Goal: Task Accomplishment & Management: Complete application form

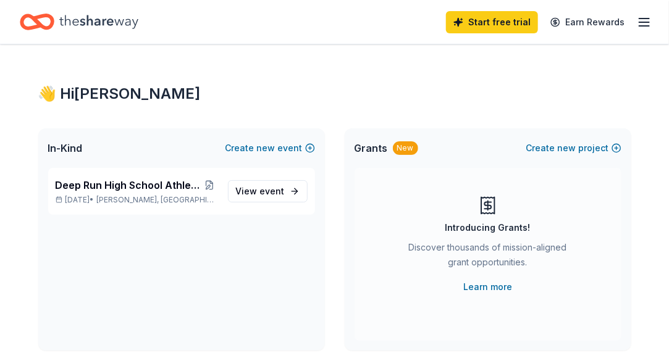
click at [643, 23] on icon "button" at bounding box center [644, 22] width 15 height 15
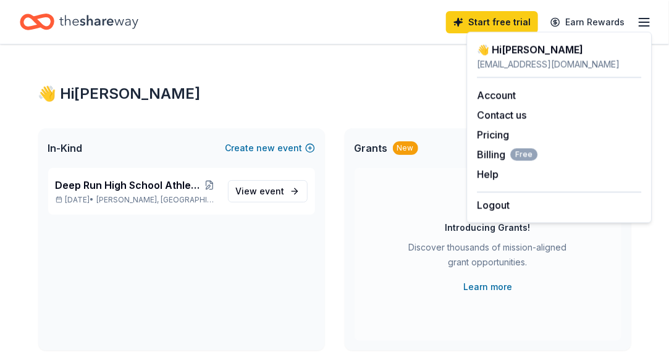
click at [345, 85] on div "👋 Hi Jeannie" at bounding box center [334, 94] width 593 height 20
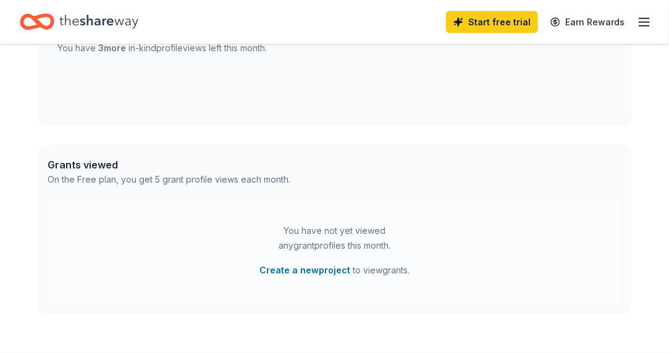
scroll to position [641, 0]
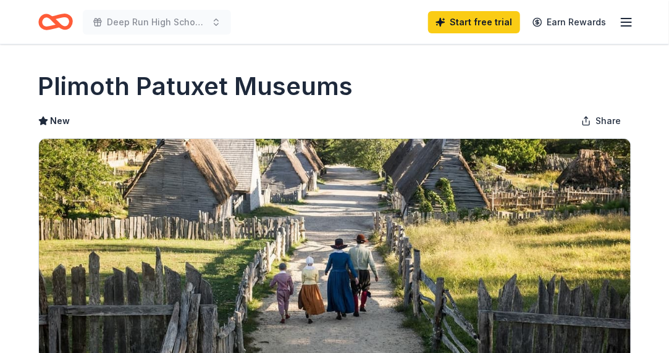
drag, startPoint x: 668, startPoint y: 61, endPoint x: 672, endPoint y: 127, distance: 65.5
click at [668, 127] on html "Deep Run High School Athletics Booster Bash Start free trial Earn Rewards Due […" at bounding box center [334, 176] width 669 height 353
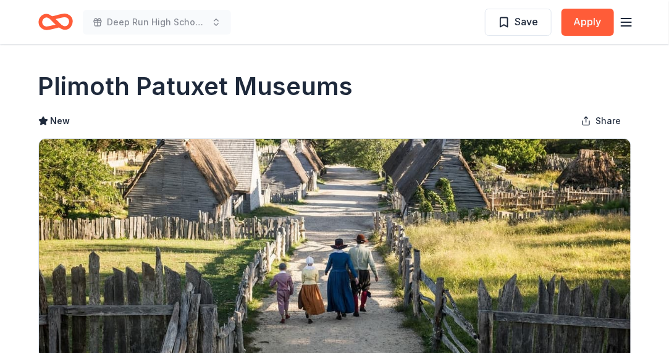
click at [627, 20] on icon "button" at bounding box center [626, 22] width 15 height 15
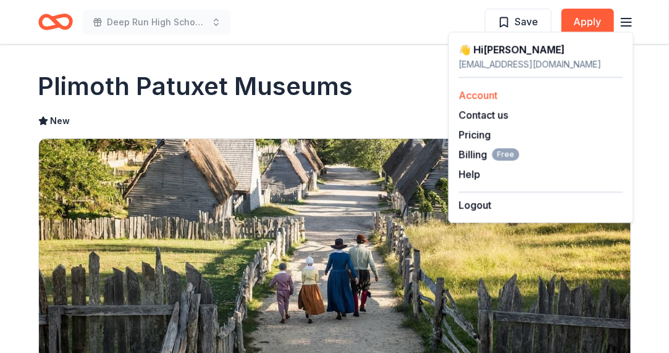
click at [477, 96] on link "Account" at bounding box center [478, 95] width 39 height 12
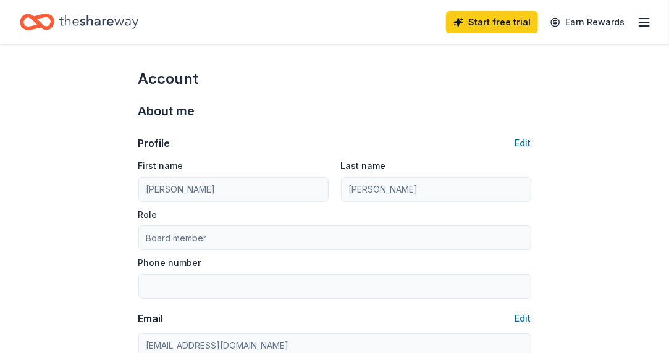
click at [45, 24] on icon "Home" at bounding box center [37, 21] width 35 height 29
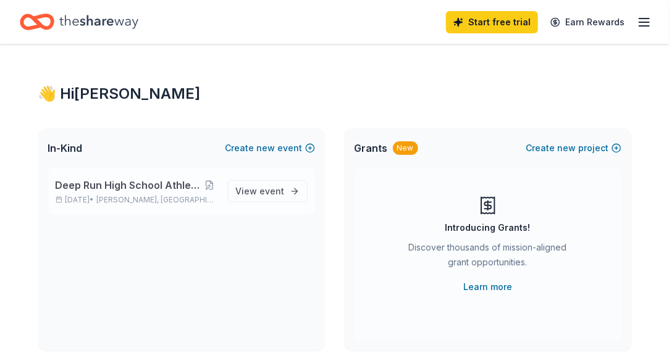
click at [133, 185] on span "Deep Run High School Athletics Booster Bash" at bounding box center [129, 185] width 146 height 15
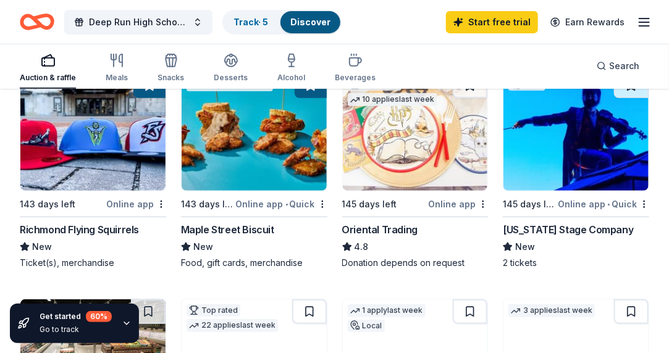
scroll to position [150, 0]
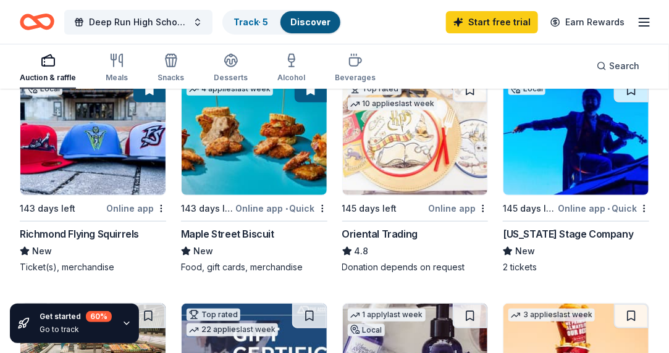
click at [529, 232] on div "Virginia Stage Company" at bounding box center [568, 234] width 130 height 15
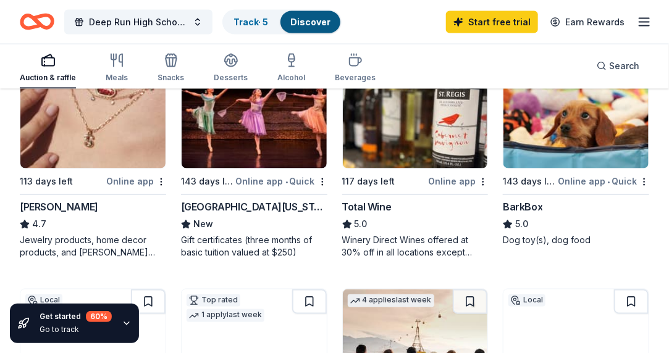
scroll to position [631, 0]
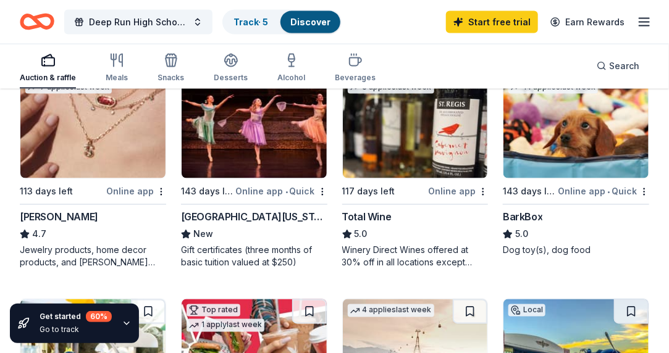
click at [59, 216] on div "Kendra Scott" at bounding box center [59, 217] width 78 height 15
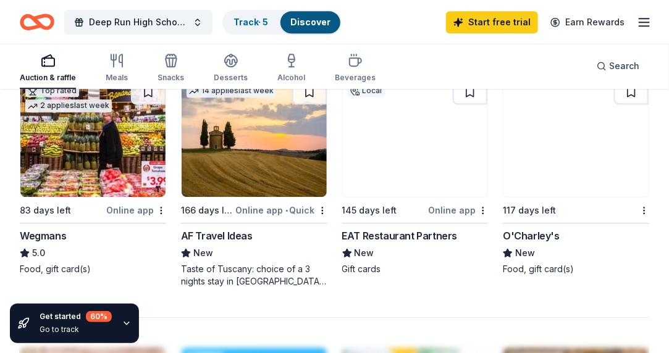
scroll to position [1085, 0]
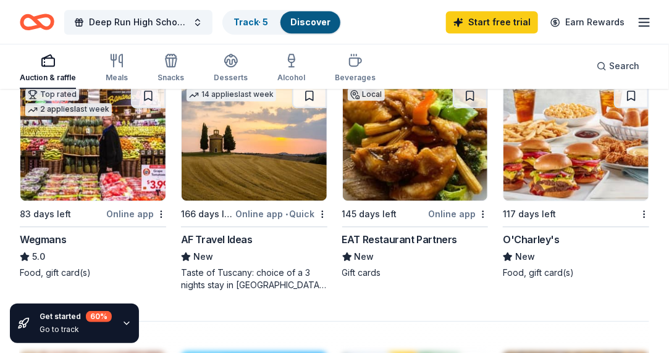
click at [45, 238] on div "Wegmans" at bounding box center [43, 239] width 46 height 15
click at [418, 237] on div "EAT Restaurant Partners" at bounding box center [399, 239] width 115 height 15
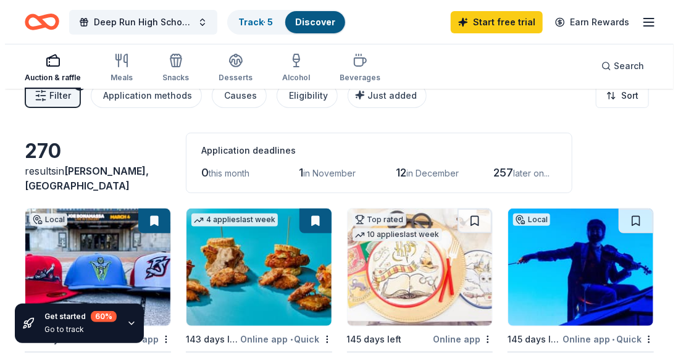
scroll to position [0, 0]
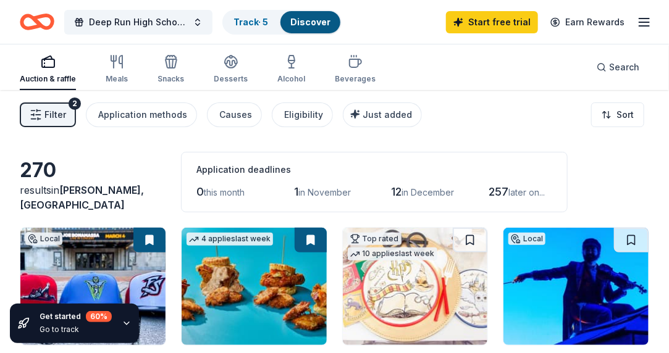
click at [54, 112] on span "Filter" at bounding box center [55, 114] width 22 height 15
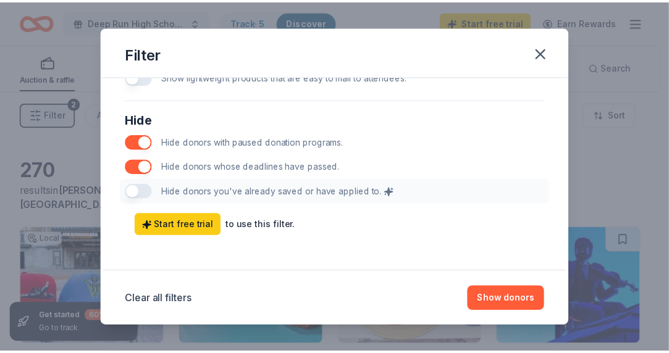
scroll to position [701, 0]
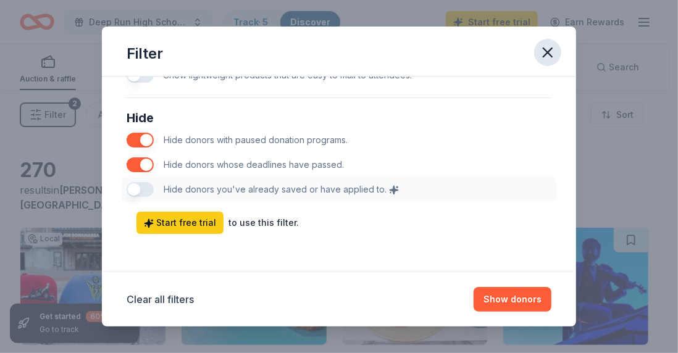
click at [547, 50] on icon "button" at bounding box center [547, 52] width 17 height 17
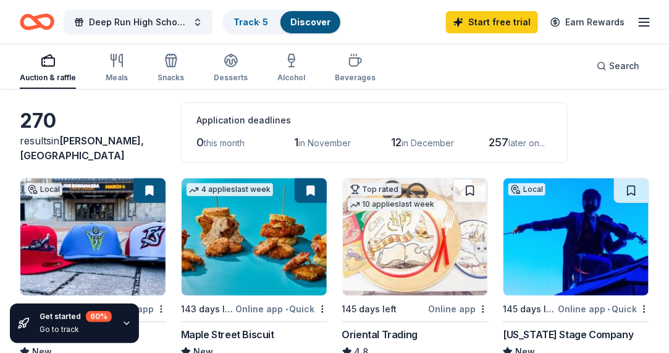
scroll to position [44, 0]
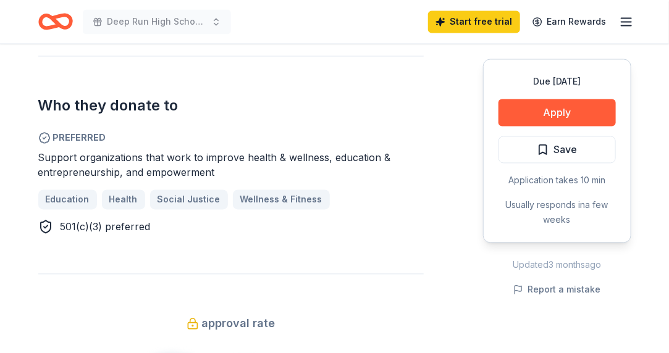
scroll to position [751, 0]
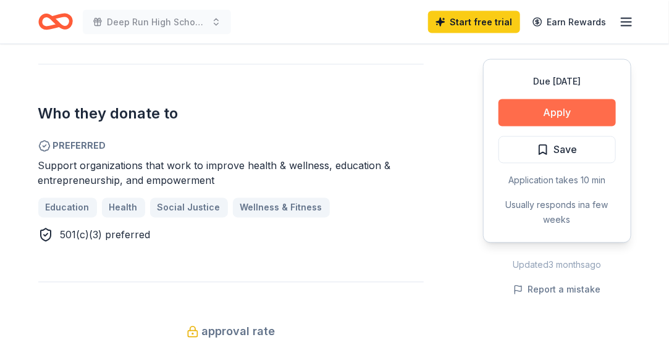
click at [543, 106] on button "Apply" at bounding box center [556, 112] width 117 height 27
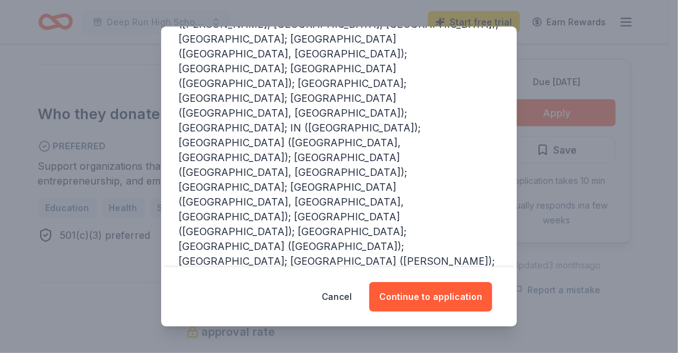
scroll to position [240, 0]
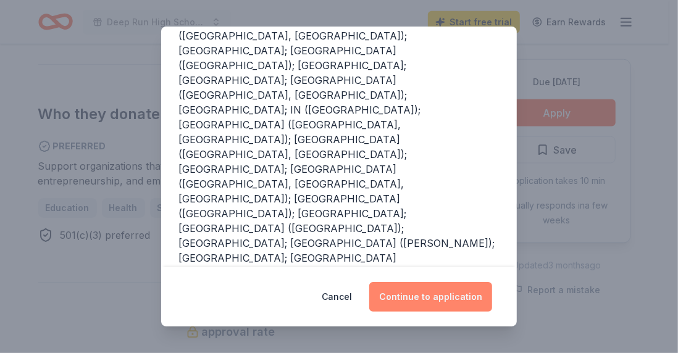
click at [433, 297] on button "Continue to application" at bounding box center [430, 297] width 123 height 30
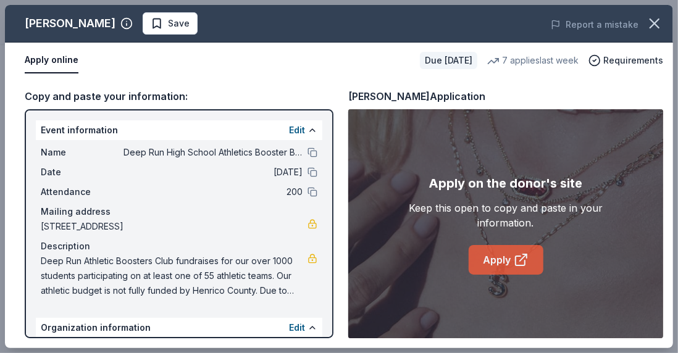
click at [499, 253] on link "Apply" at bounding box center [506, 260] width 75 height 30
click at [290, 128] on button "Edit" at bounding box center [297, 130] width 16 height 15
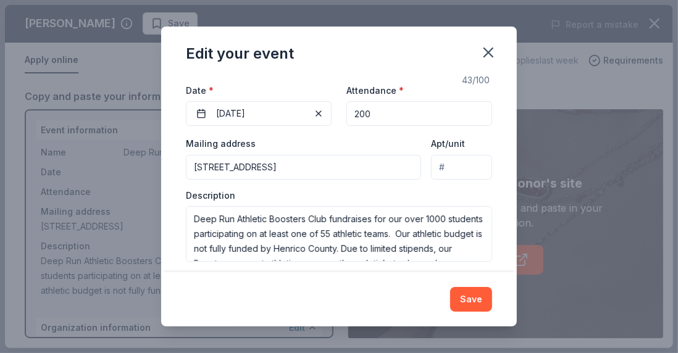
scroll to position [154, 0]
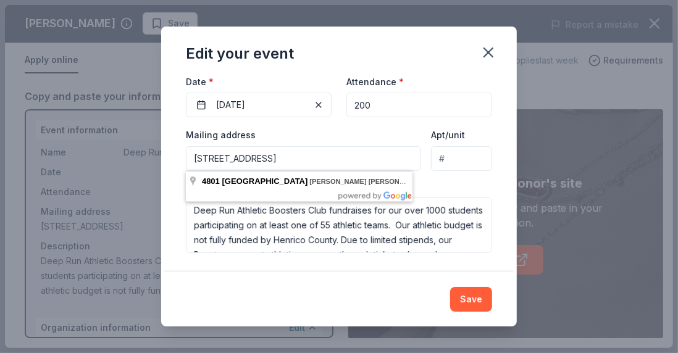
drag, startPoint x: 404, startPoint y: 157, endPoint x: 177, endPoint y: 154, distance: 227.2
click at [177, 154] on div "Changes made here will update the Event too. Update donors you've applied to Le…" at bounding box center [339, 174] width 356 height 196
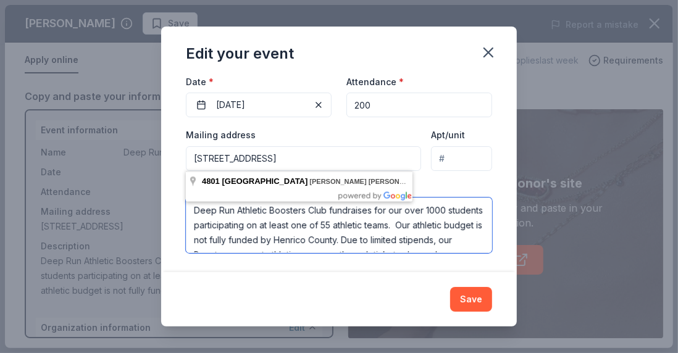
click at [448, 235] on textarea "Deep Run Athletic Boosters Club fundraises for our over 1000 students participa…" at bounding box center [339, 226] width 306 height 56
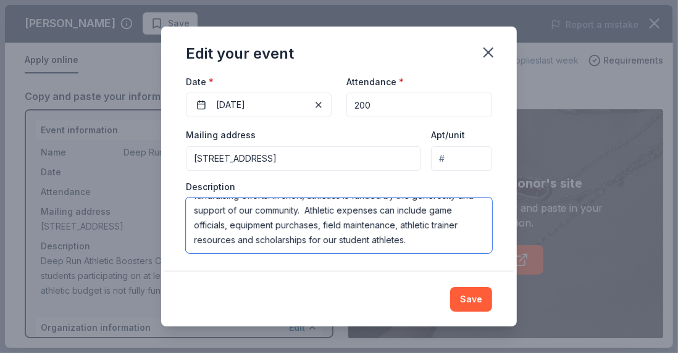
scroll to position [104, 0]
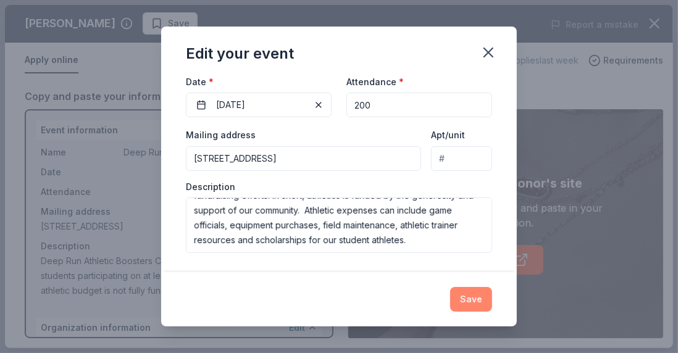
click at [470, 300] on button "Save" at bounding box center [471, 299] width 42 height 25
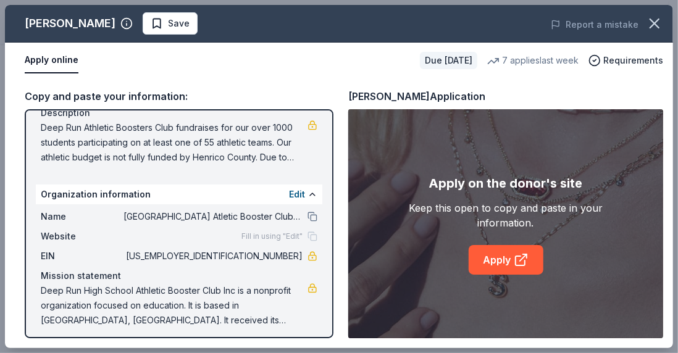
scroll to position [138, 0]
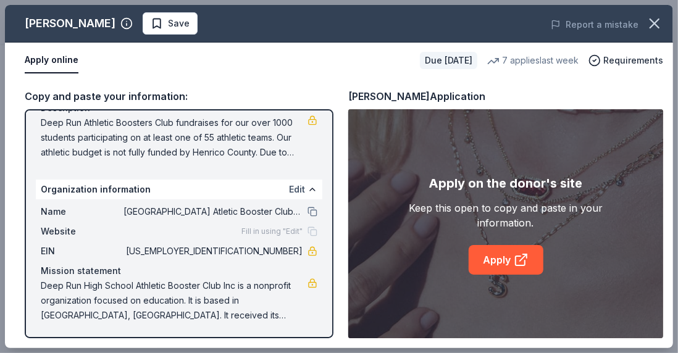
click at [289, 186] on button "Edit" at bounding box center [297, 189] width 16 height 15
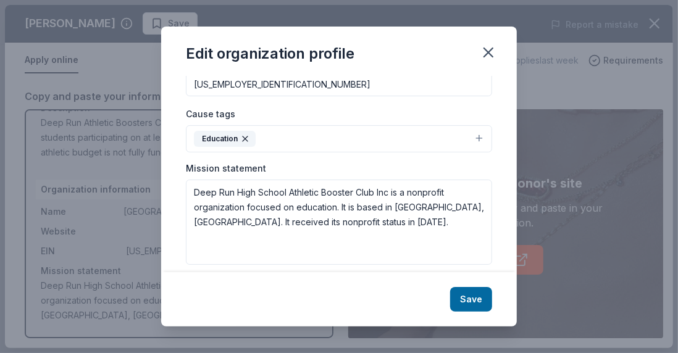
scroll to position [217, 0]
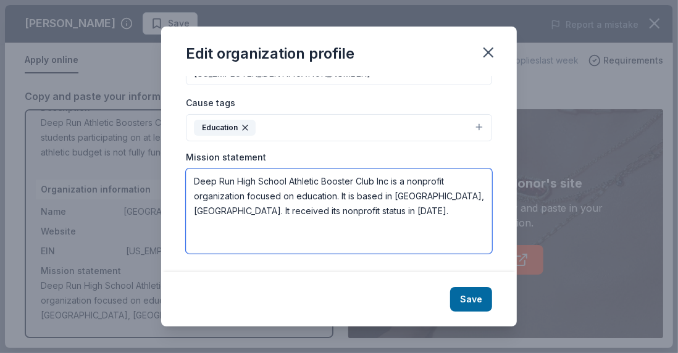
drag, startPoint x: 351, startPoint y: 212, endPoint x: 185, endPoint y: 177, distance: 170.4
click at [185, 177] on div "Changes made here will be reflected on your Account. Organization name Deep Run…" at bounding box center [339, 174] width 356 height 196
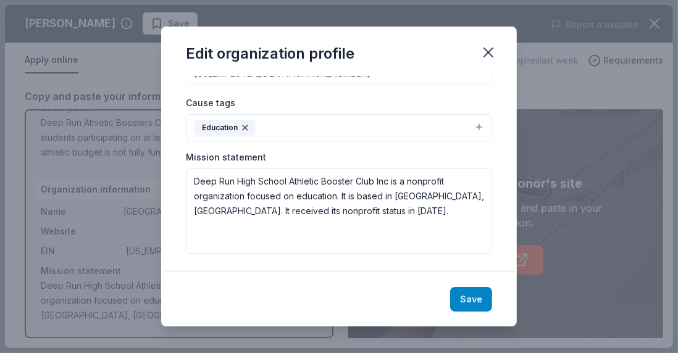
click at [474, 300] on button "Save" at bounding box center [471, 299] width 42 height 25
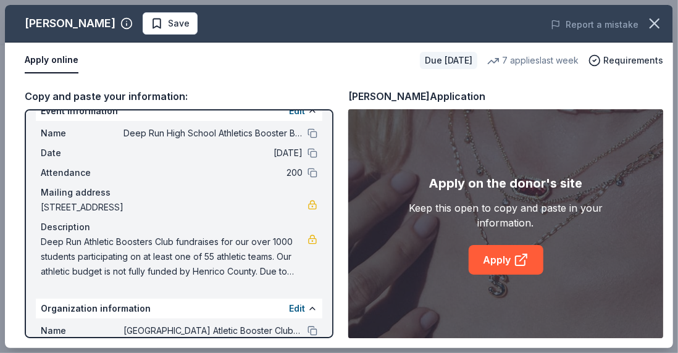
scroll to position [19, 0]
click at [289, 111] on button "Edit" at bounding box center [297, 111] width 16 height 15
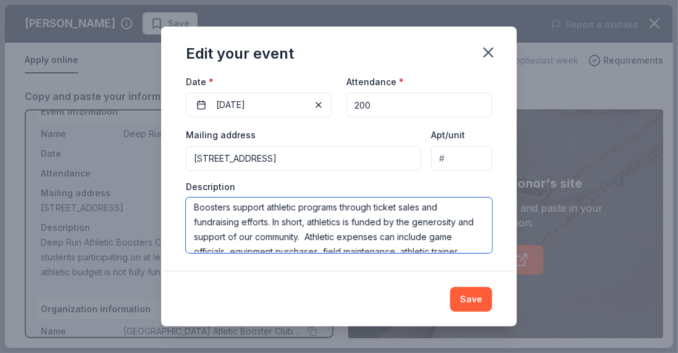
scroll to position [104, 0]
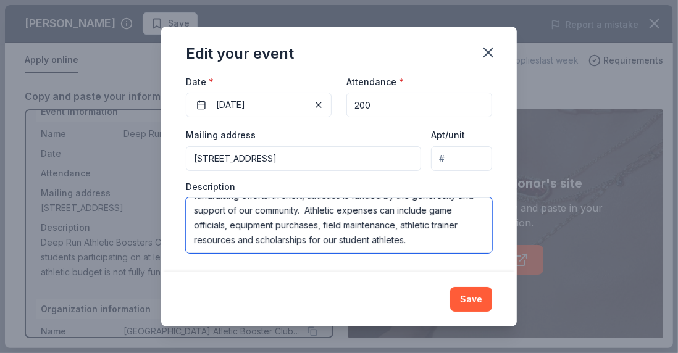
drag, startPoint x: 415, startPoint y: 215, endPoint x: 453, endPoint y: 227, distance: 39.4
click at [453, 227] on textarea "Deep Run Athletic Boosters Club fundraises for our over 1000 students participa…" at bounding box center [339, 226] width 306 height 56
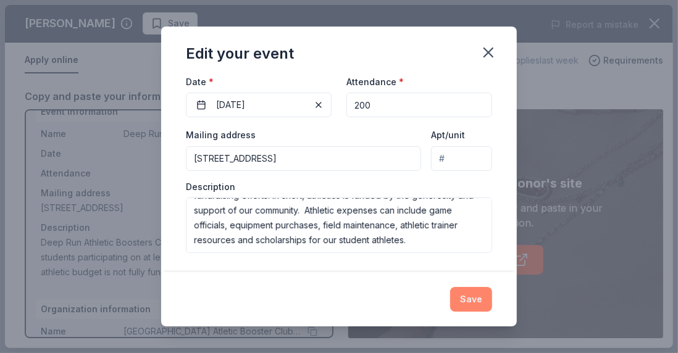
click at [477, 296] on button "Save" at bounding box center [471, 299] width 42 height 25
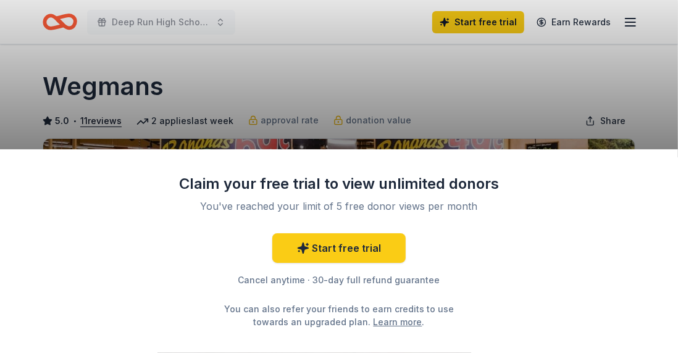
click at [519, 75] on div "Claim your free trial to view unlimited donors You've reached your limit of 5 f…" at bounding box center [339, 176] width 678 height 353
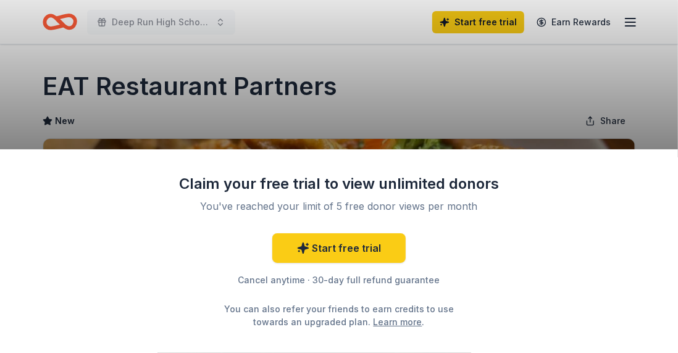
click at [479, 87] on div "Claim your free trial to view unlimited donors You've reached your limit of 5 f…" at bounding box center [339, 176] width 678 height 353
